Goal: Understand process/instructions: Learn about a topic

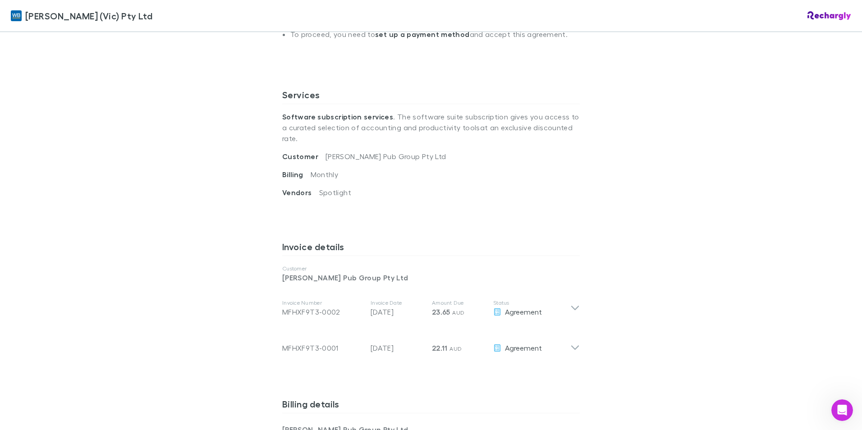
scroll to position [270, 0]
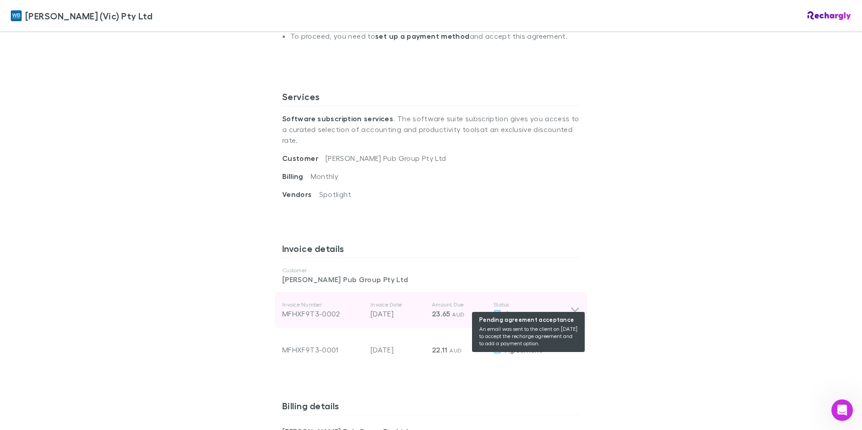
click at [510, 309] on span "Agreement" at bounding box center [523, 313] width 37 height 9
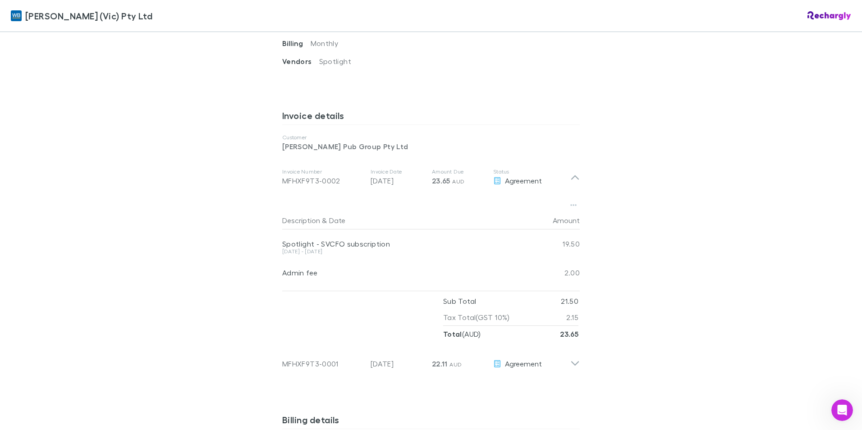
scroll to position [406, 0]
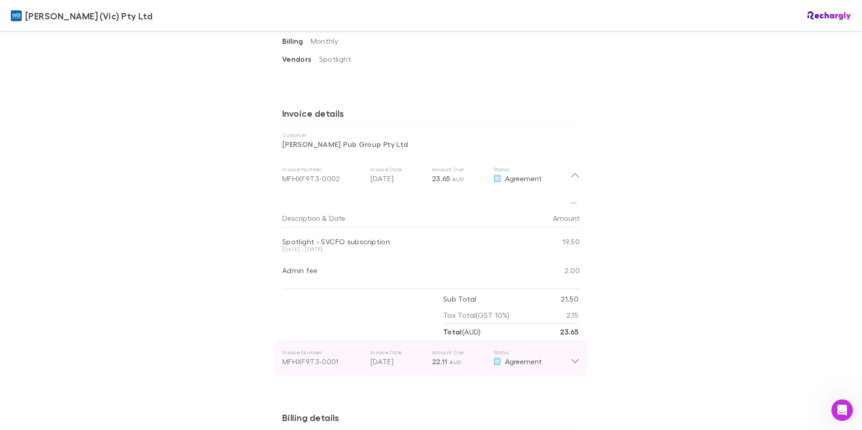
click at [570, 349] on icon at bounding box center [574, 358] width 9 height 18
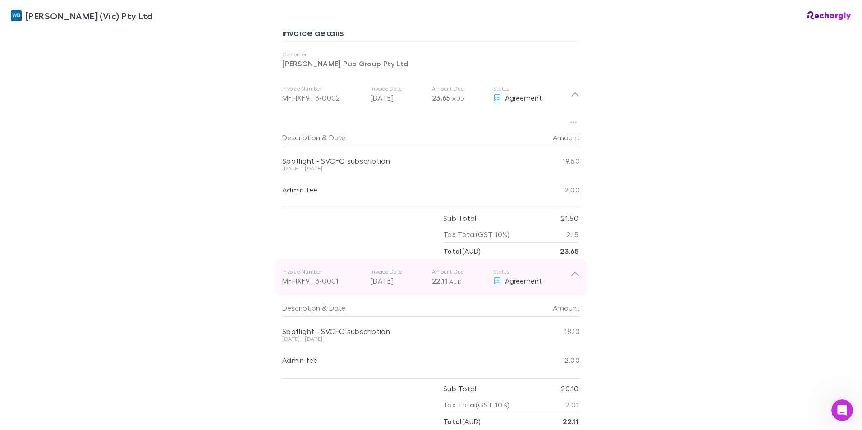
scroll to position [496, 0]
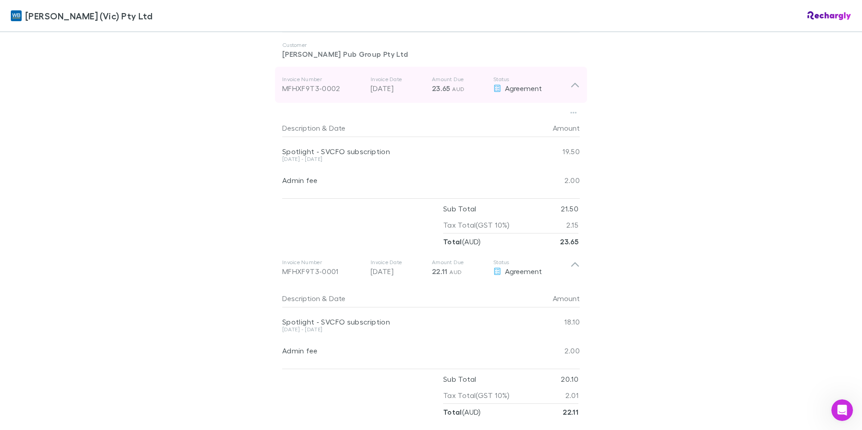
click at [571, 83] on icon at bounding box center [575, 85] width 8 height 5
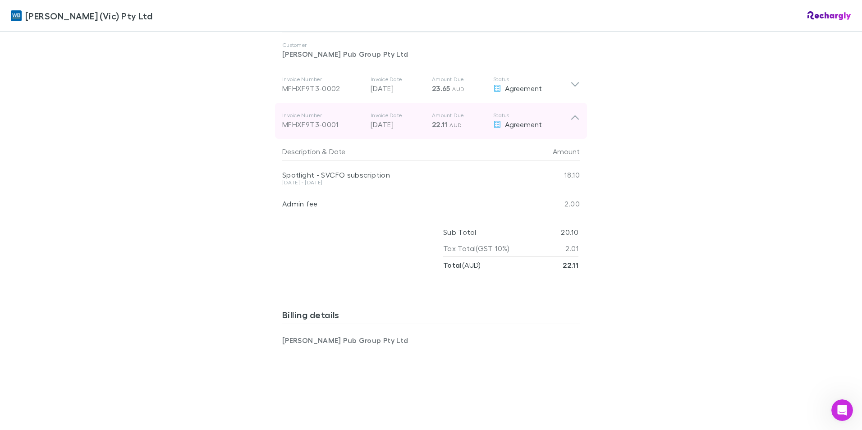
click at [570, 112] on icon at bounding box center [574, 121] width 9 height 18
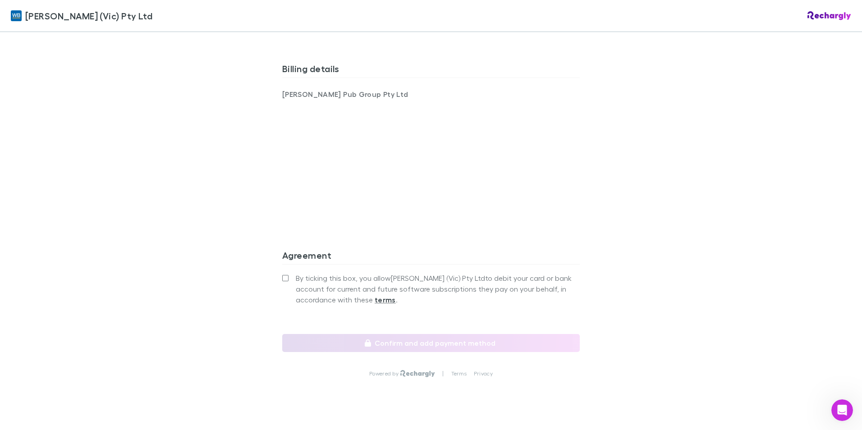
scroll to position [616, 0]
